Goal: Check status

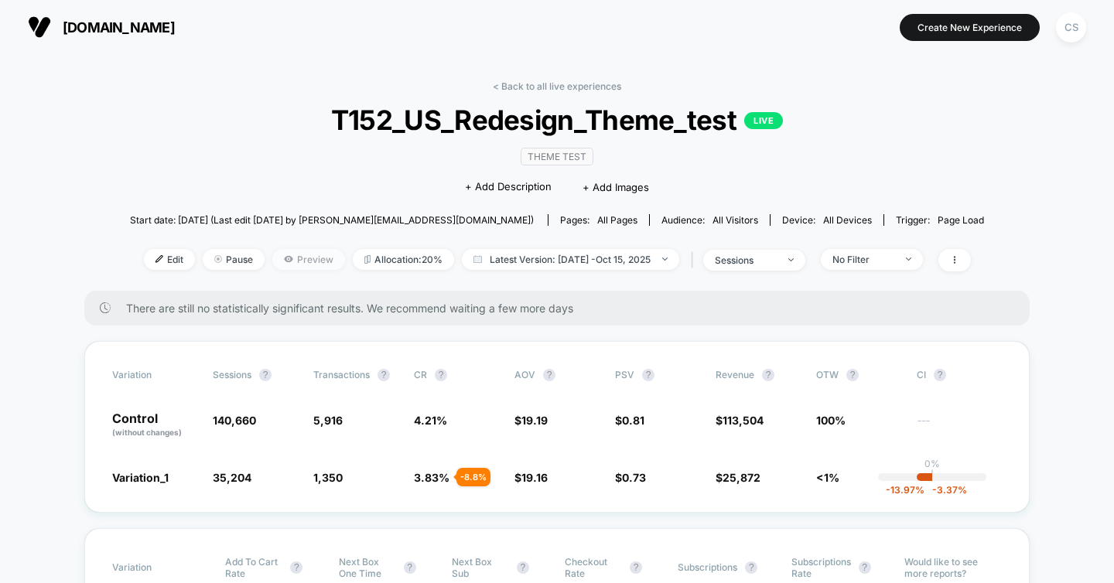
click at [284, 260] on span "Preview" at bounding box center [308, 259] width 73 height 21
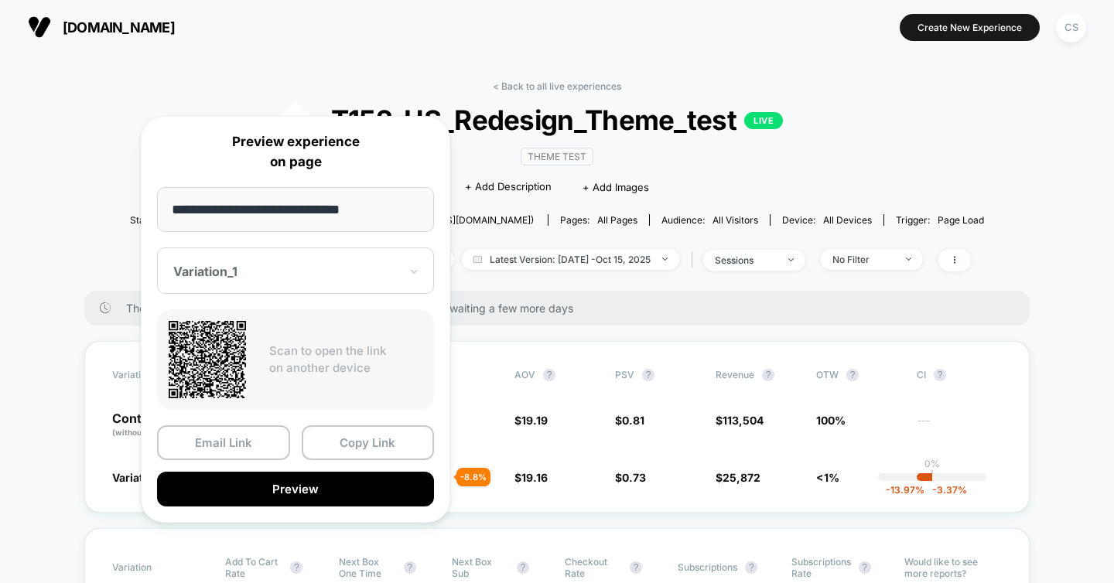
scroll to position [327, 0]
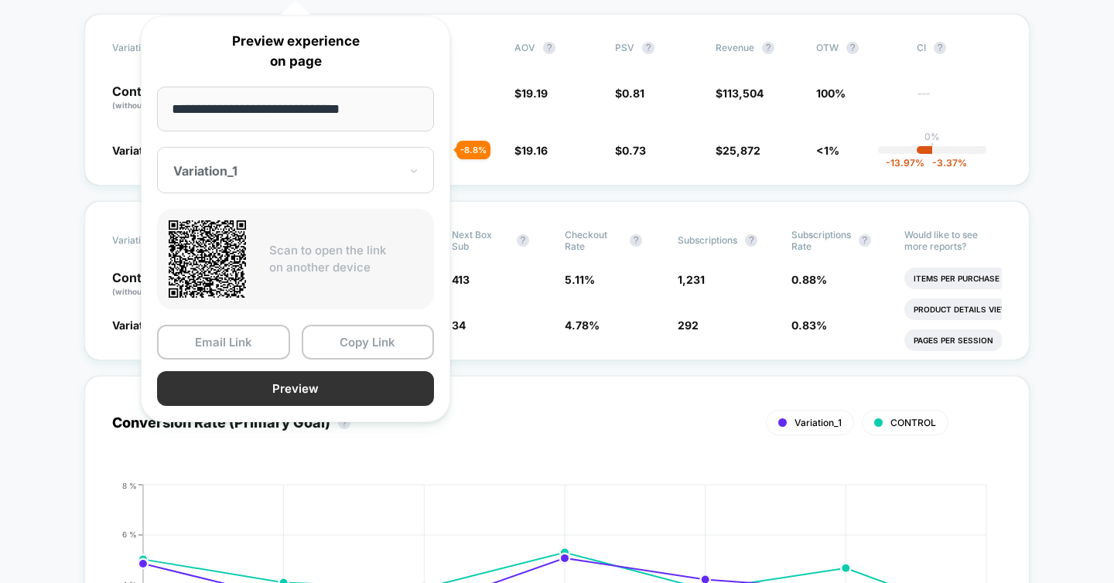
click at [356, 384] on button "Preview" at bounding box center [295, 388] width 277 height 35
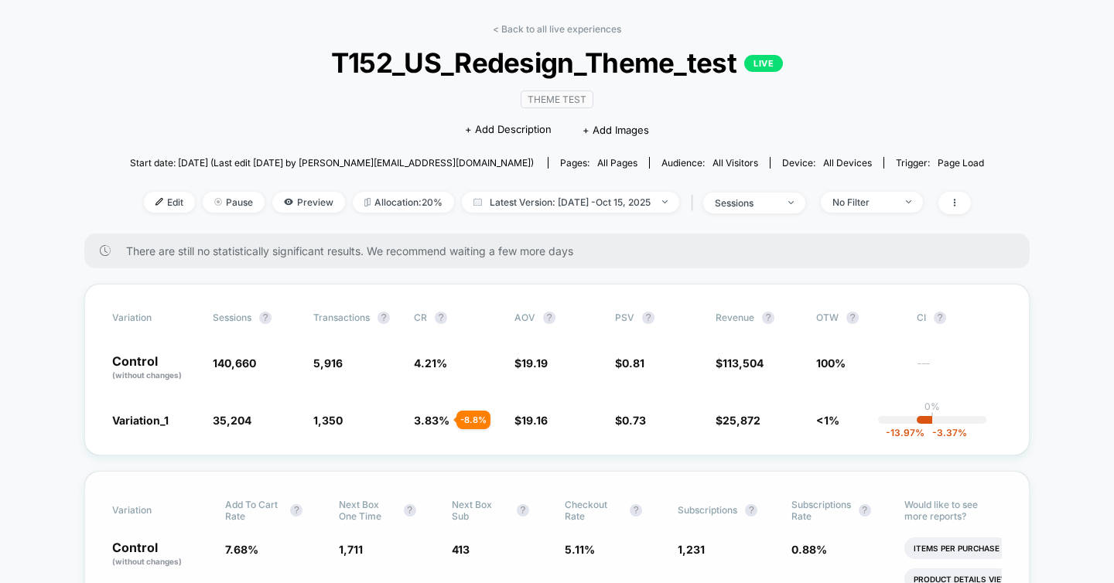
scroll to position [0, 0]
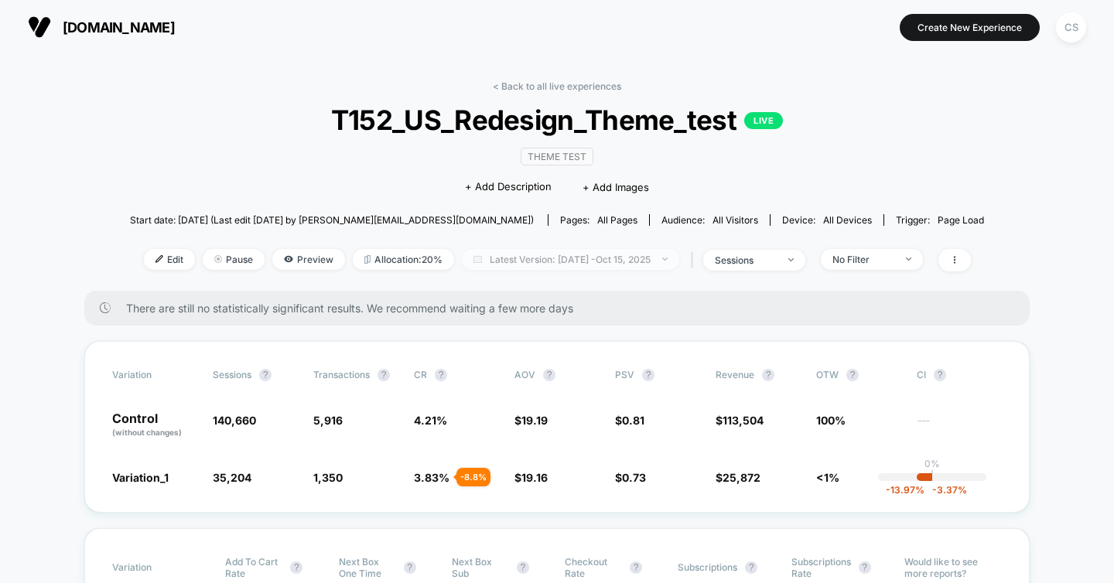
click at [599, 263] on span "Latest Version: [DATE] - [DATE]" at bounding box center [570, 259] width 217 height 21
select select "*"
select select "****"
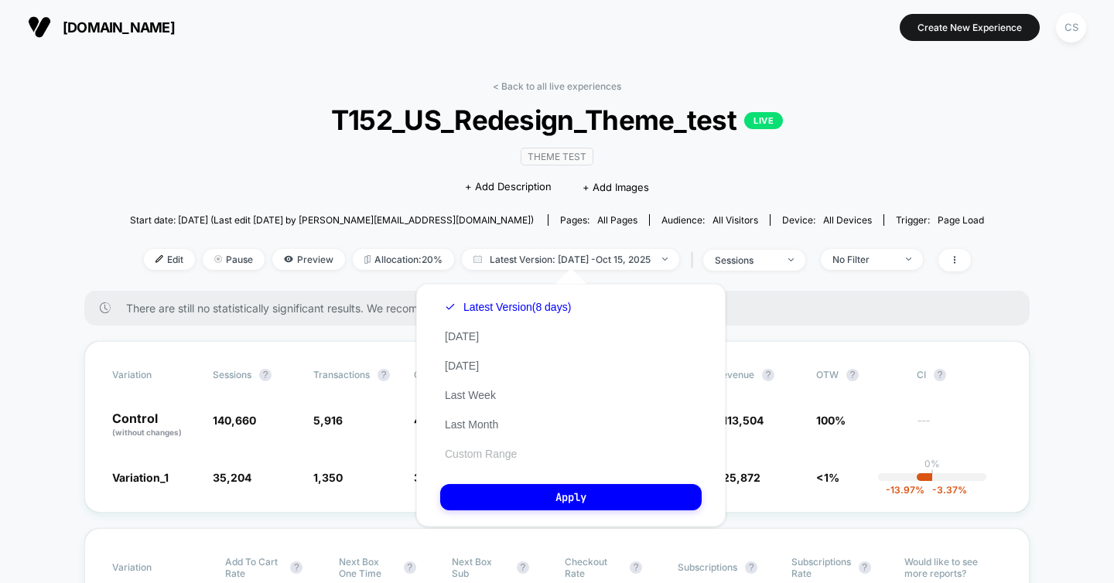
click at [514, 454] on button "Custom Range" at bounding box center [480, 454] width 81 height 14
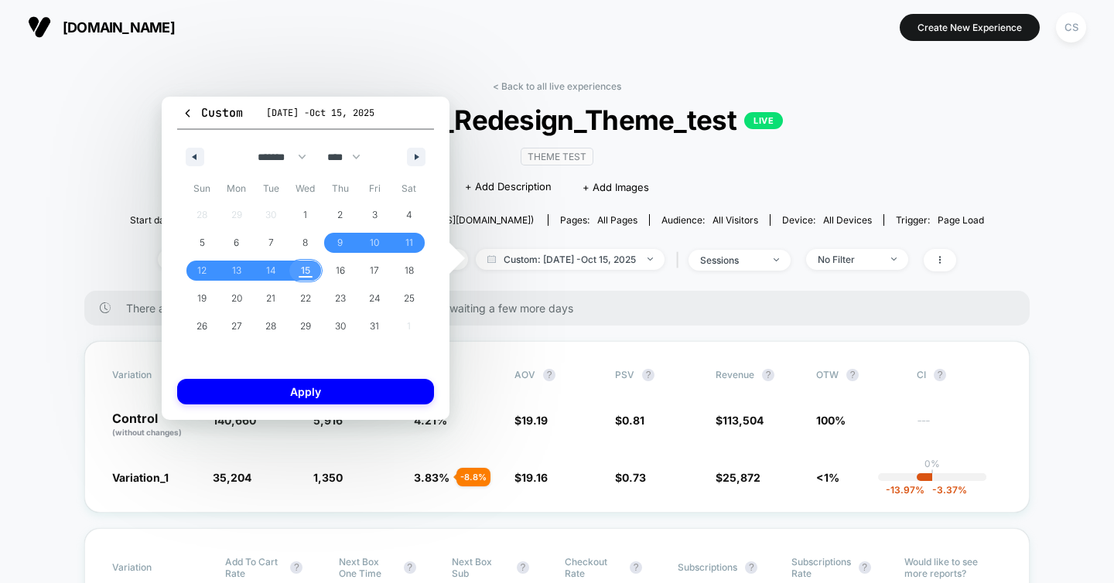
click at [313, 271] on span "15" at bounding box center [306, 271] width 35 height 20
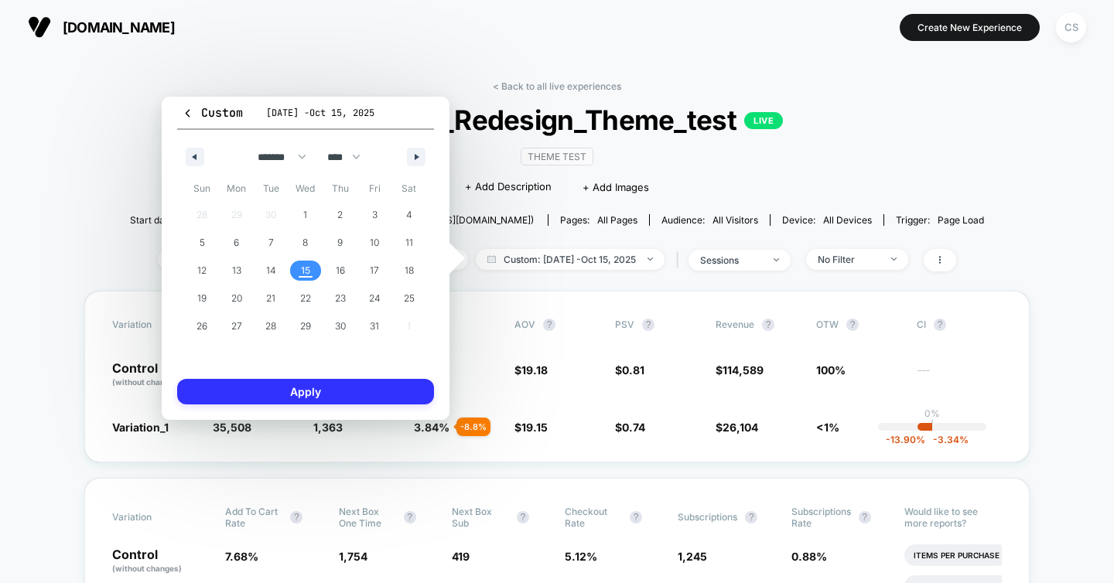
click at [333, 386] on button "Apply" at bounding box center [305, 392] width 257 height 26
